Goal: Information Seeking & Learning: Learn about a topic

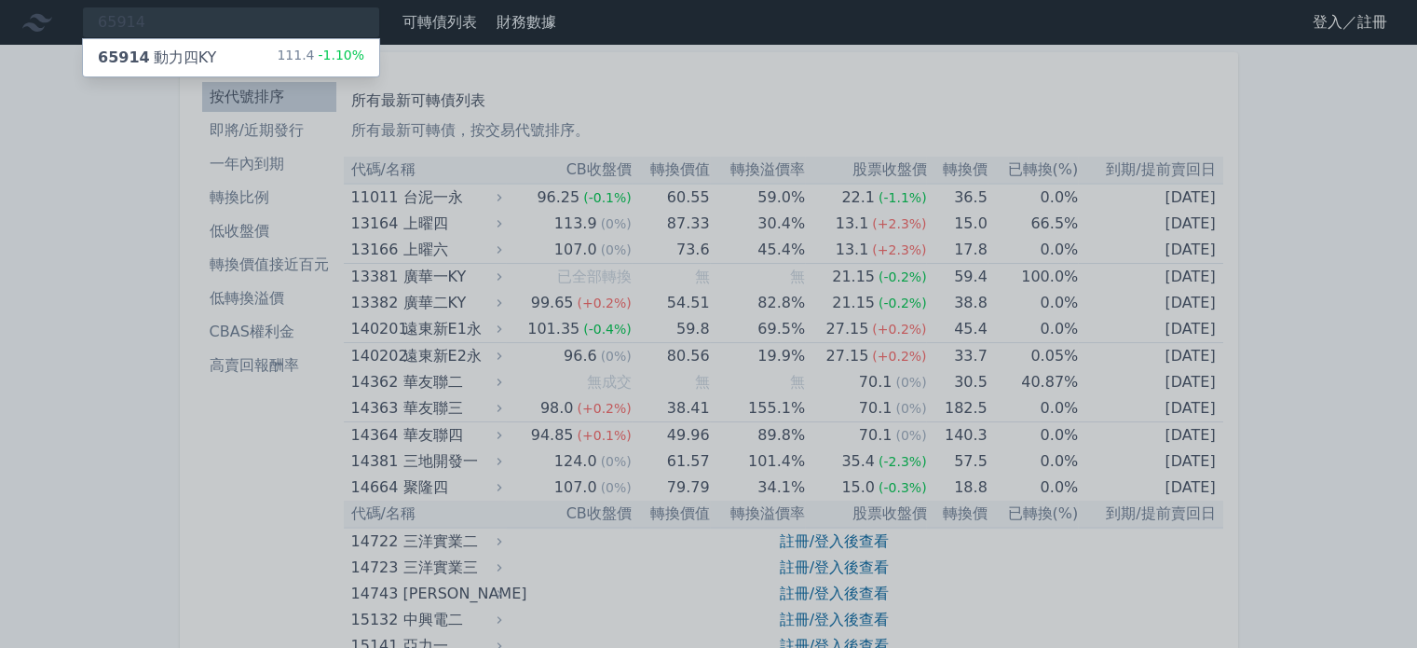
type input "65914"
click at [190, 59] on div "65914 動力[GEOGRAPHIC_DATA]" at bounding box center [157, 58] width 118 height 22
click at [149, 52] on div "65914 動力[GEOGRAPHIC_DATA]" at bounding box center [157, 58] width 118 height 22
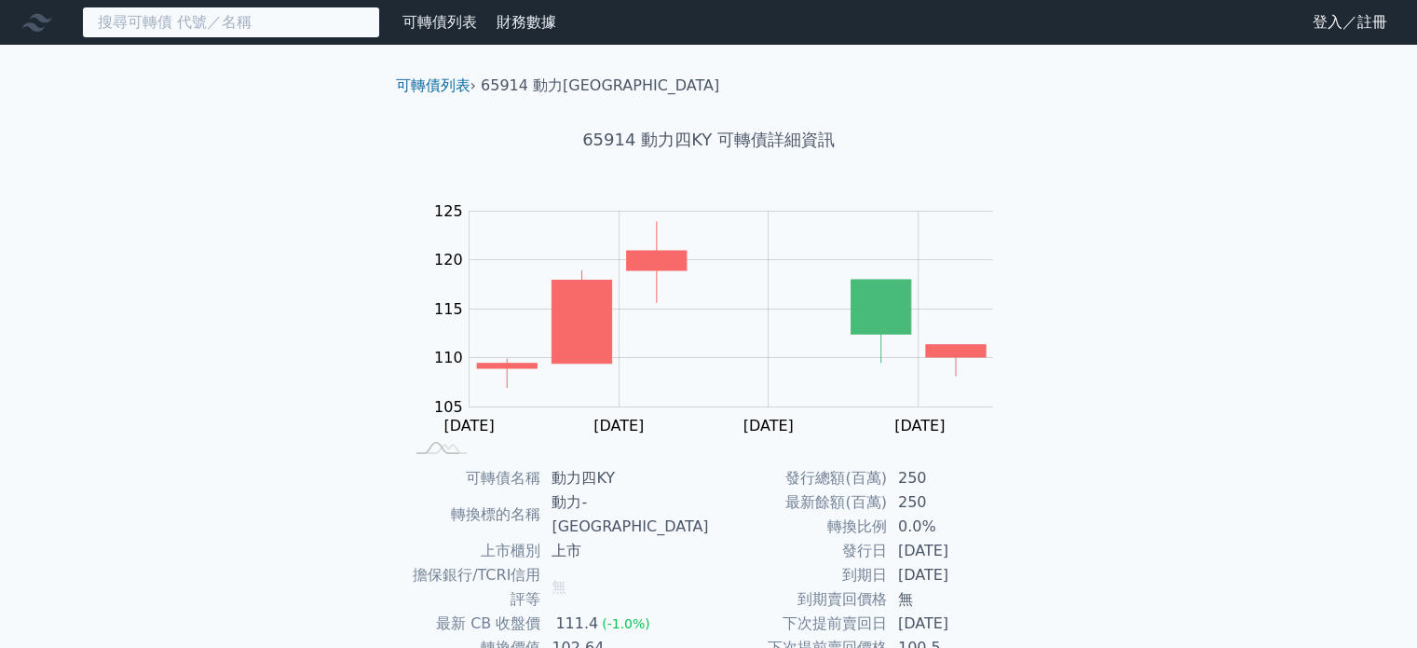
click at [130, 29] on input at bounding box center [231, 23] width 298 height 32
click at [162, 24] on input at bounding box center [231, 23] width 298 height 32
